Goal: Transaction & Acquisition: Book appointment/travel/reservation

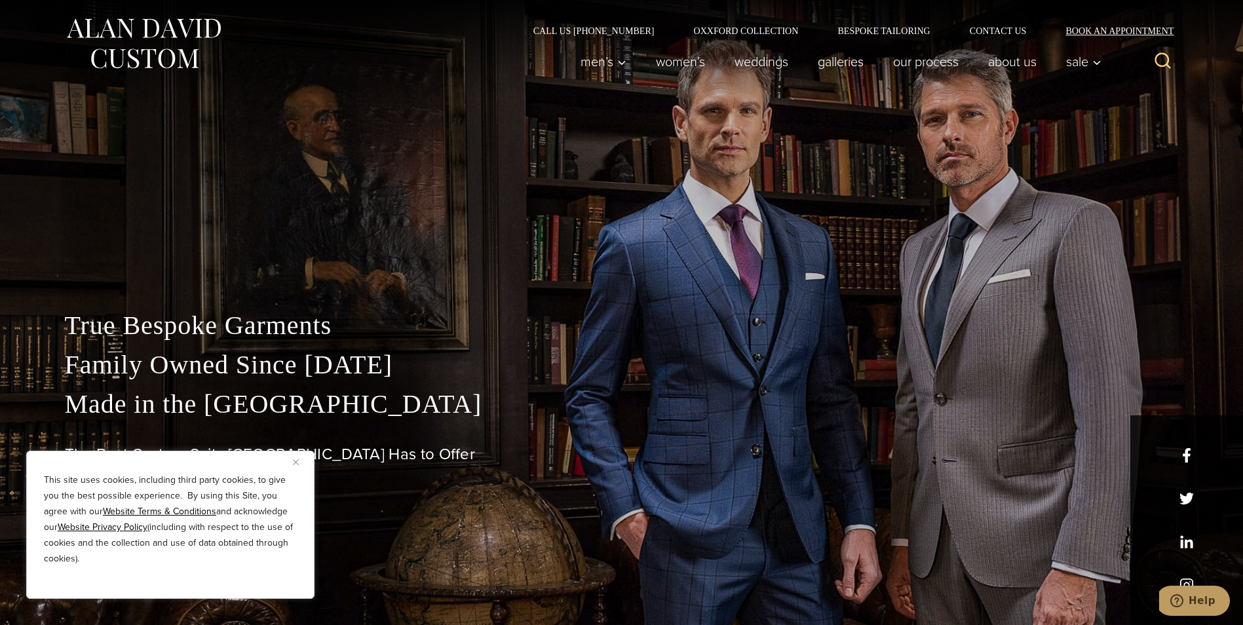
click at [1095, 30] on link "Book an Appointment" at bounding box center [1112, 30] width 132 height 9
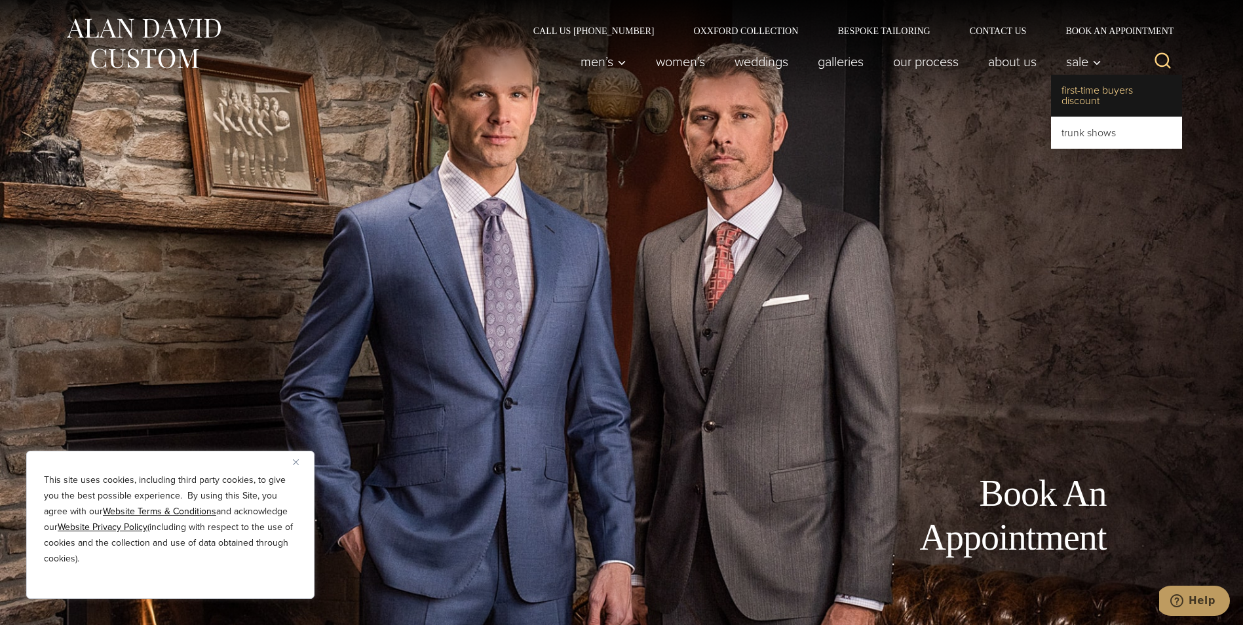
click at [1091, 96] on link "First-Time Buyers Discount" at bounding box center [1116, 96] width 131 height 42
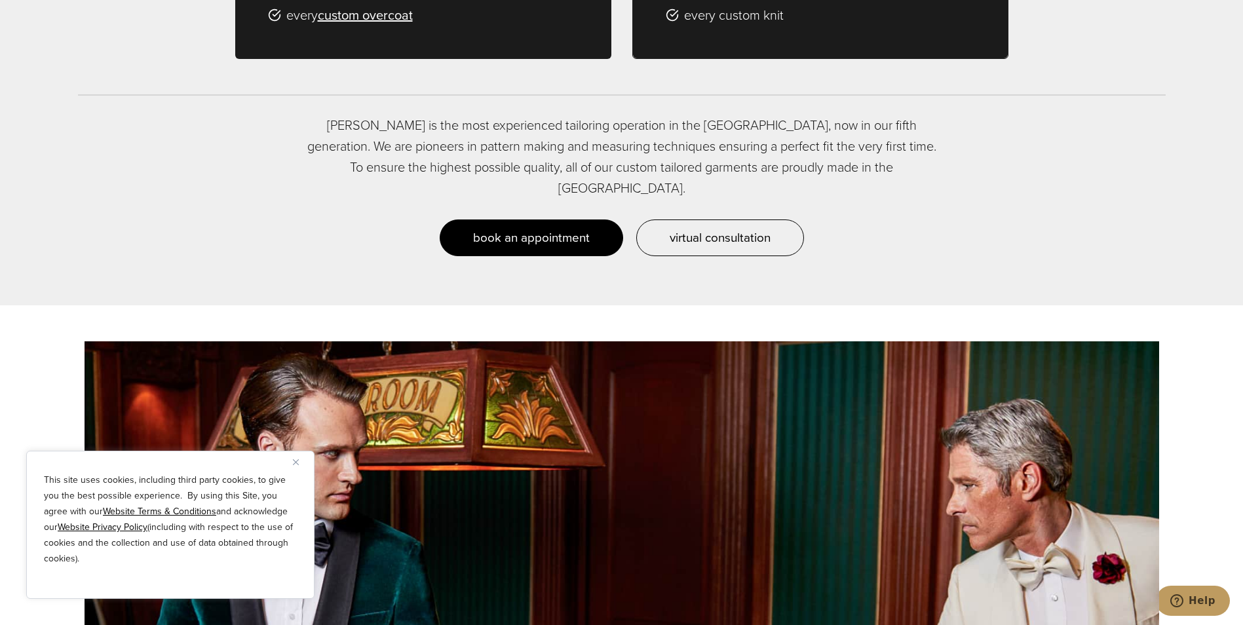
scroll to position [1179, 0]
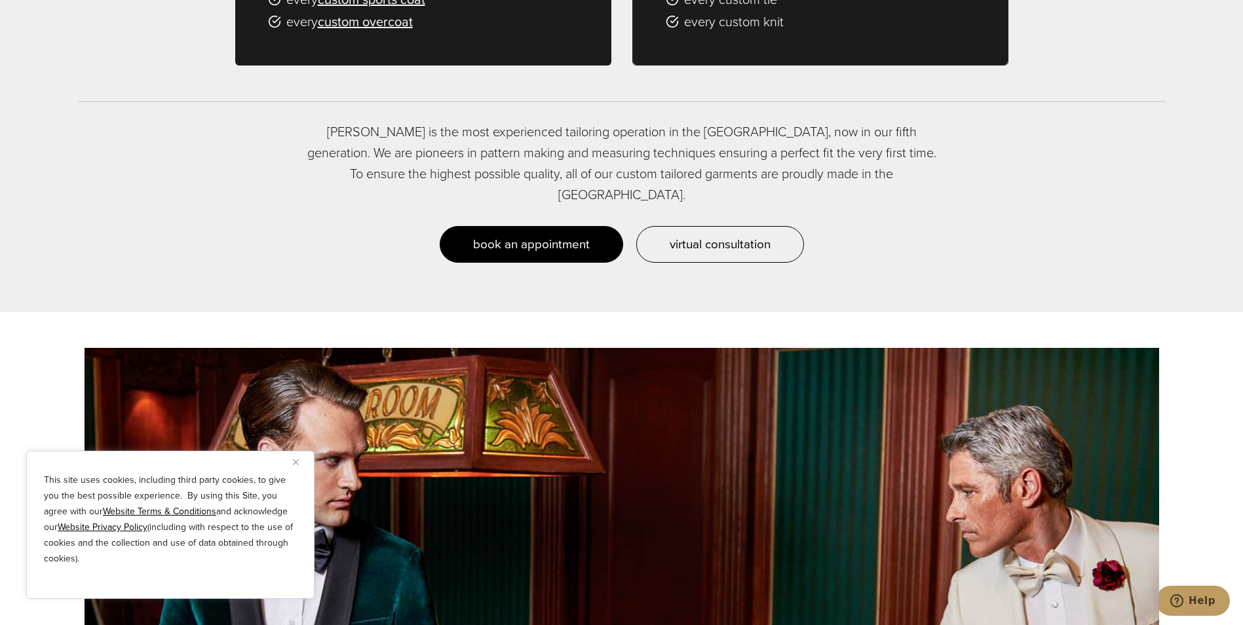
click at [573, 235] on span "book an appointment" at bounding box center [531, 244] width 117 height 19
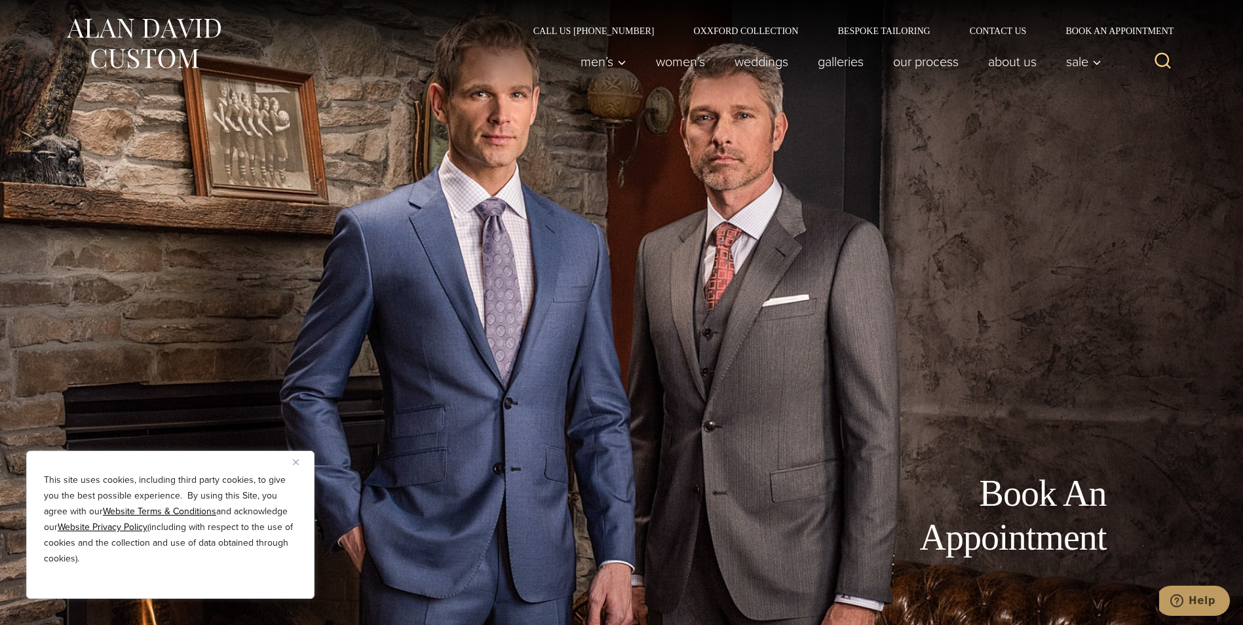
click at [295, 463] on img "Close" at bounding box center [296, 462] width 6 height 6
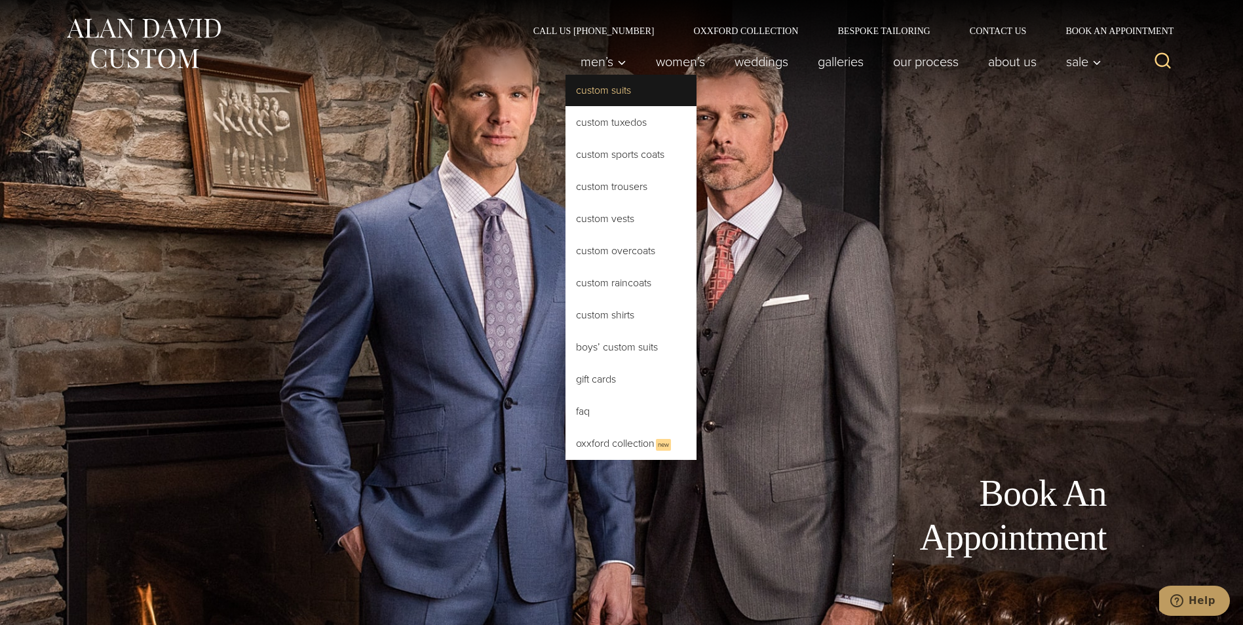
click at [603, 91] on link "Custom Suits" at bounding box center [630, 90] width 131 height 31
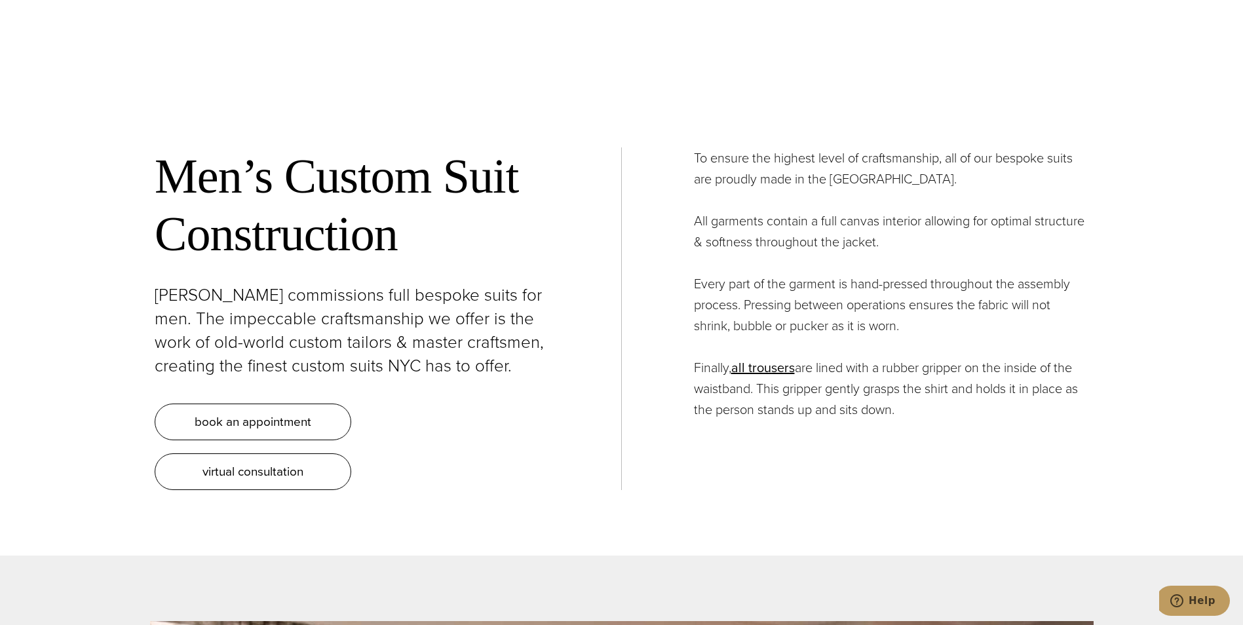
scroll to position [5175, 0]
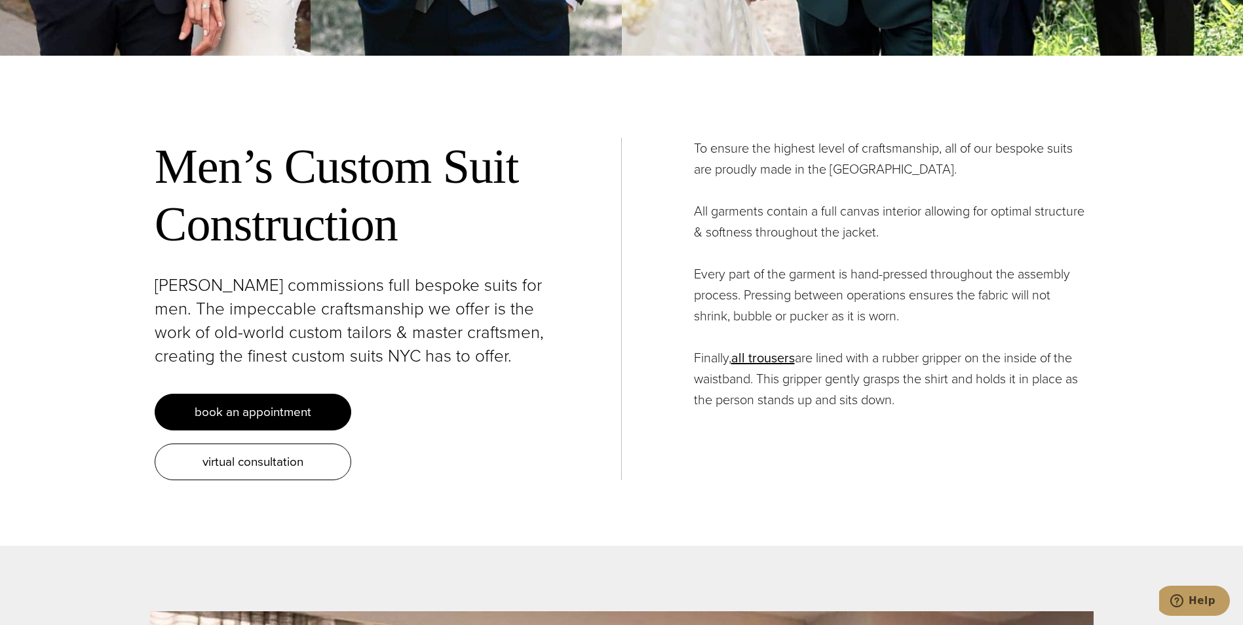
click at [245, 402] on span "book an appointment" at bounding box center [253, 411] width 117 height 19
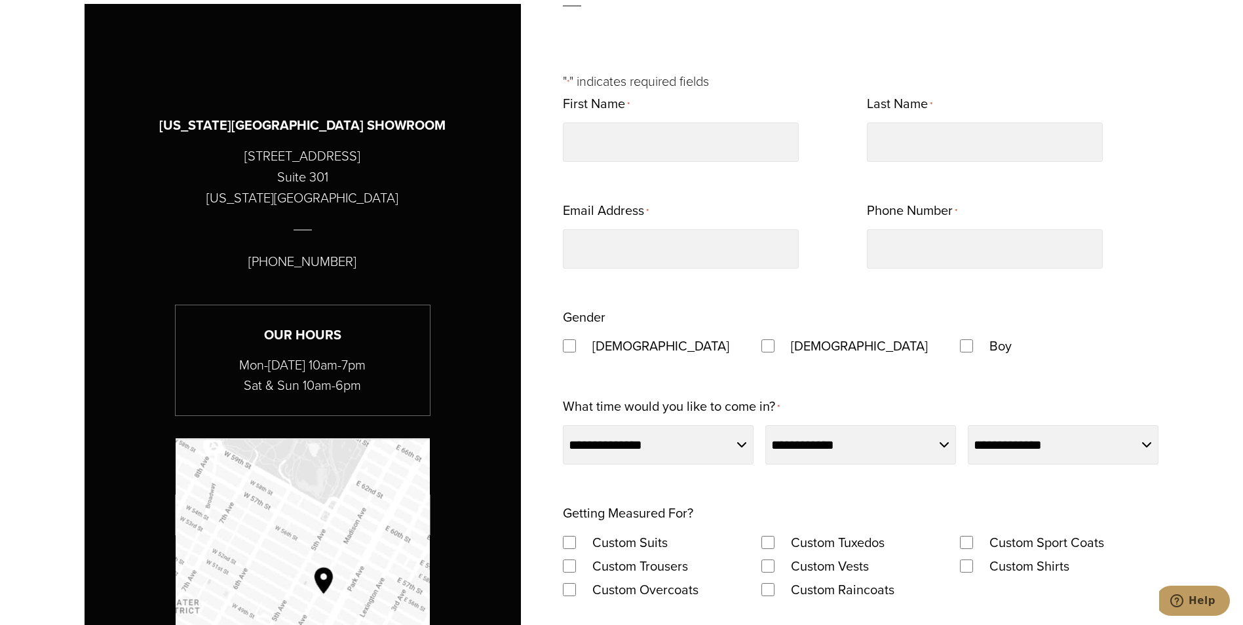
scroll to position [786, 0]
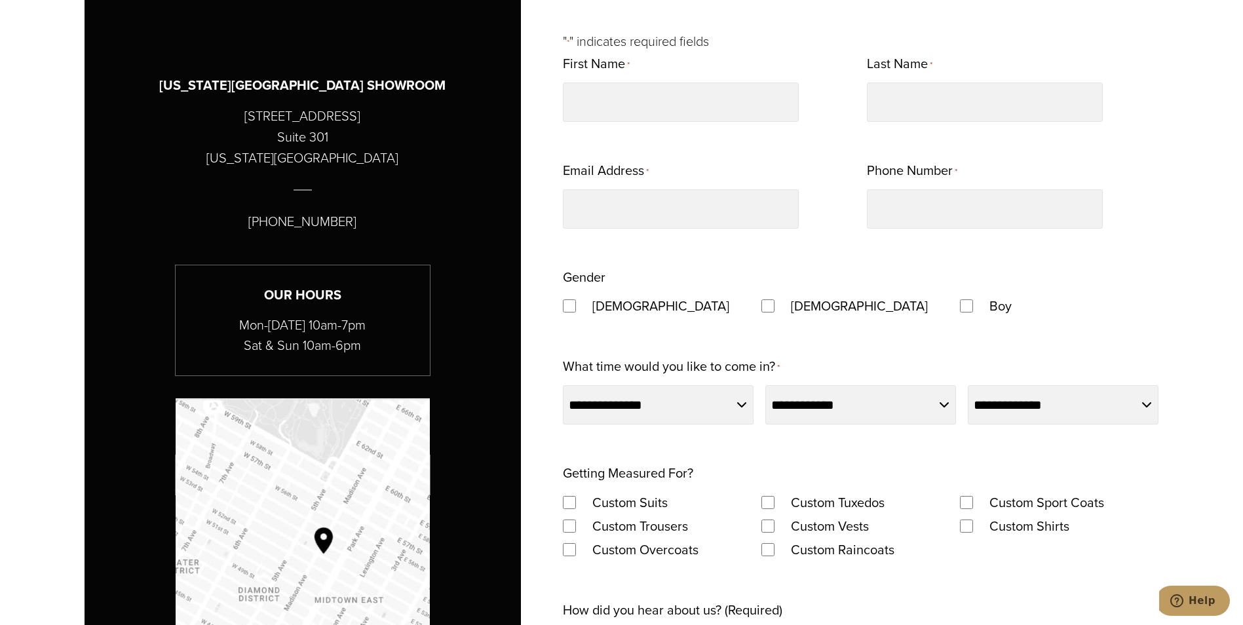
click at [565, 490] on div "Custom Suits" at bounding box center [662, 502] width 199 height 24
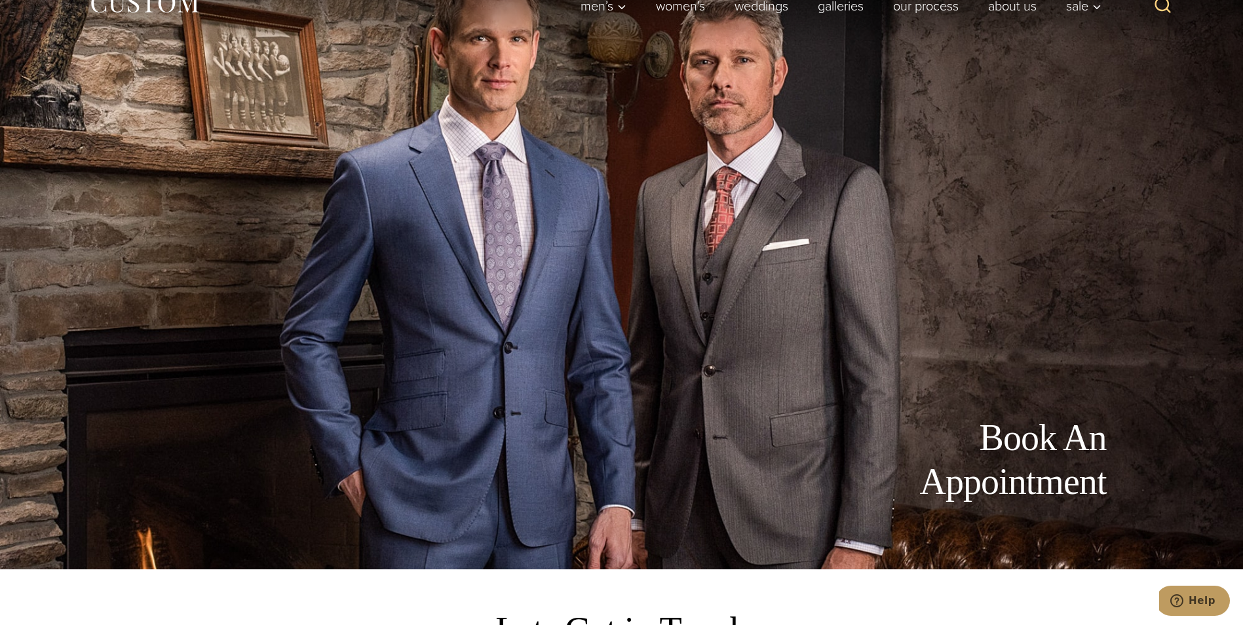
scroll to position [0, 0]
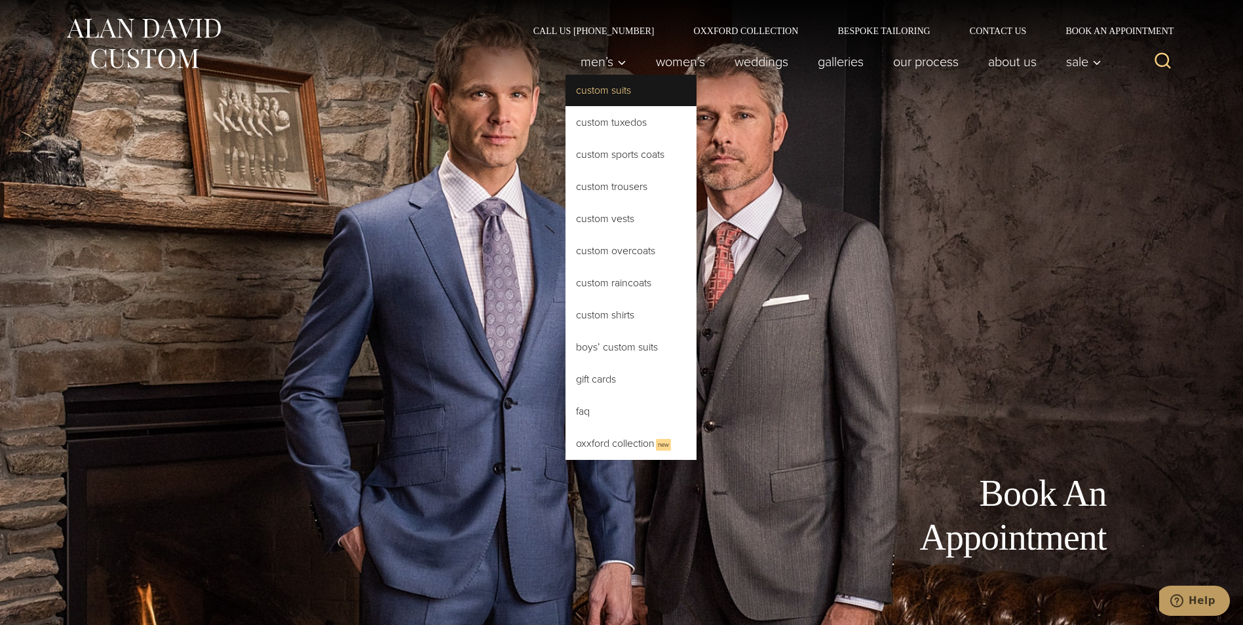
click at [599, 92] on link "Custom Suits" at bounding box center [630, 90] width 131 height 31
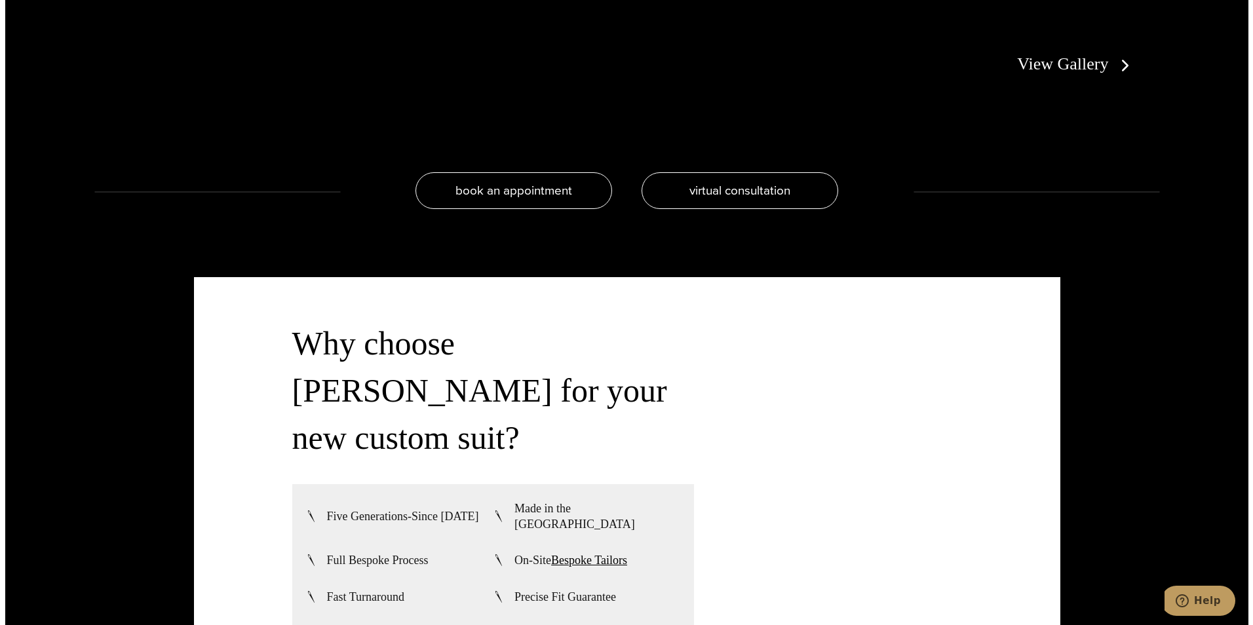
scroll to position [3145, 0]
